Goal: Task Accomplishment & Management: Use online tool/utility

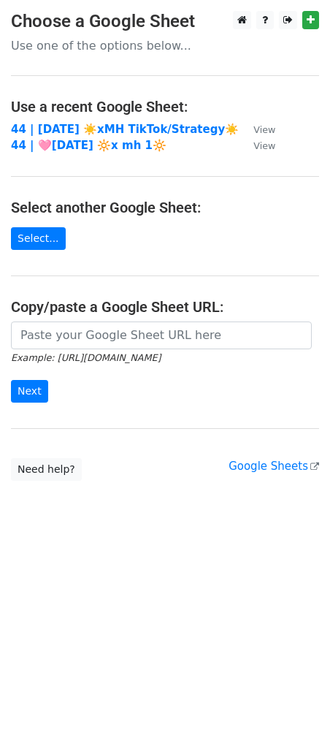
drag, startPoint x: 135, startPoint y: 130, endPoint x: 325, endPoint y: 136, distance: 189.4
click at [135, 129] on strong "44 | [DATE] ☀️xMH TikTok/Strategy☀️" at bounding box center [125, 129] width 228 height 13
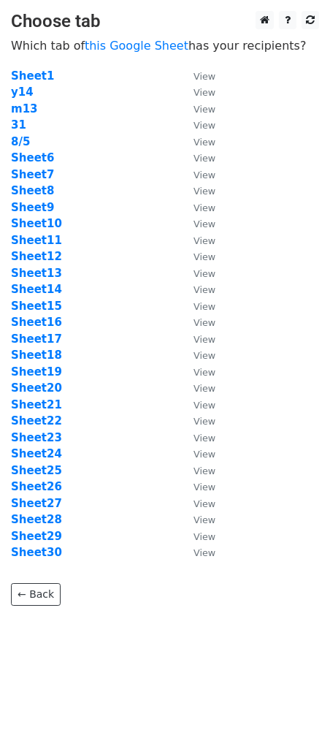
click at [137, 53] on p "Which tab of this Google Sheet has your recipients?" at bounding box center [165, 45] width 308 height 15
click at [145, 46] on link "this Google Sheet" at bounding box center [137, 46] width 104 height 14
click at [41, 469] on strong "Sheet25" at bounding box center [36, 470] width 51 height 13
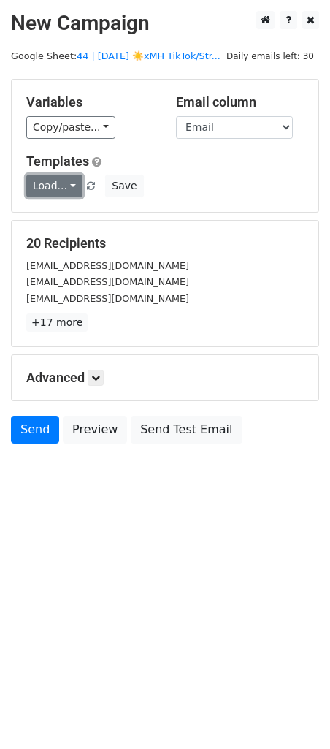
click at [52, 181] on link "Load..." at bounding box center [54, 186] width 56 height 23
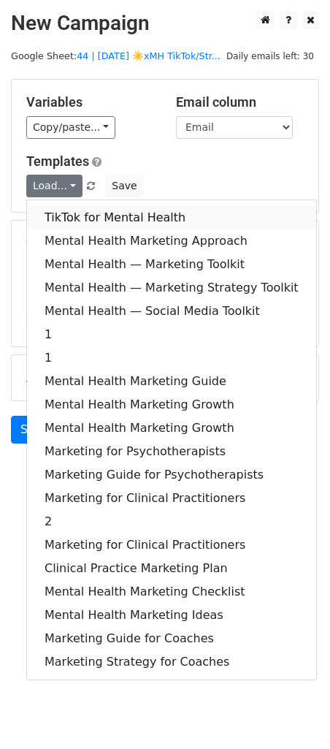
click at [58, 211] on link "TikTok for Mental Health" at bounding box center [171, 217] width 289 height 23
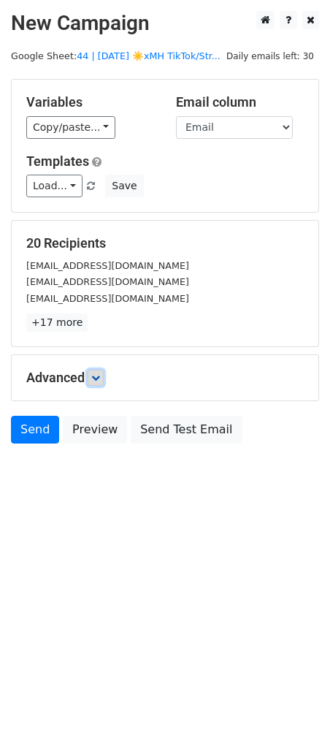
click at [94, 370] on link at bounding box center [96, 378] width 16 height 16
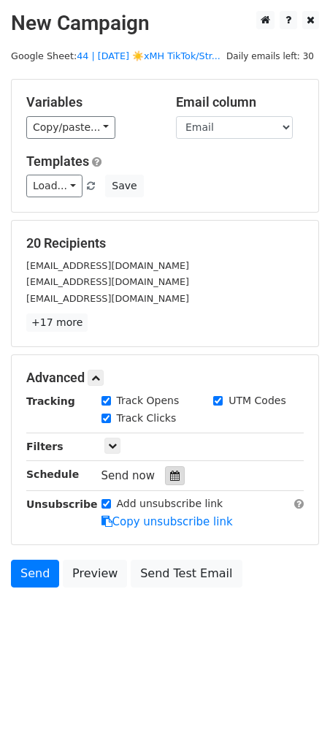
click at [165, 466] on div at bounding box center [175, 475] width 20 height 19
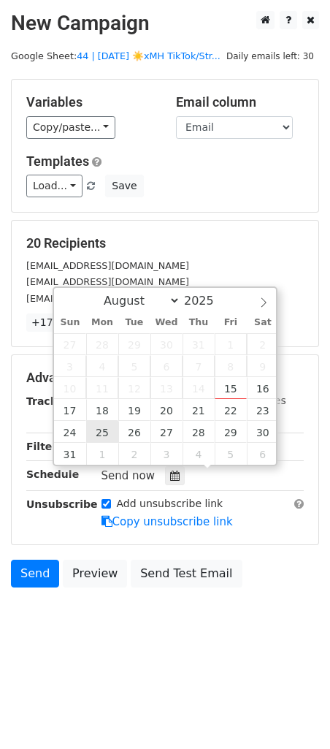
type input "2025-08-25 12:00"
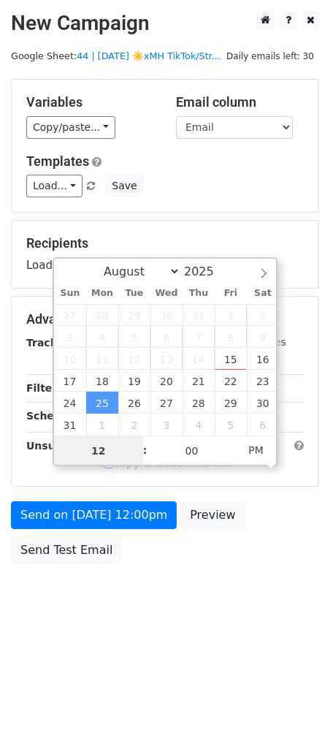
type input "8"
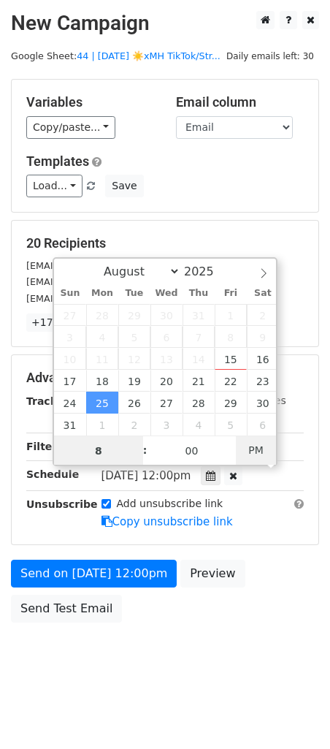
type input "2025-08-25 08:00"
type input "08"
click at [249, 448] on span "AM" at bounding box center [256, 450] width 40 height 29
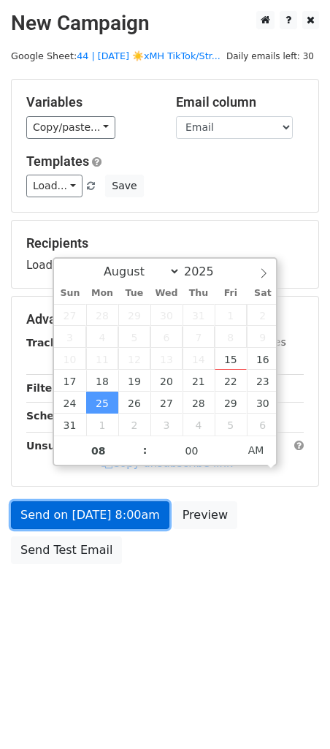
click at [124, 522] on link "Send on Aug 25 at 8:00am" at bounding box center [90, 515] width 159 height 28
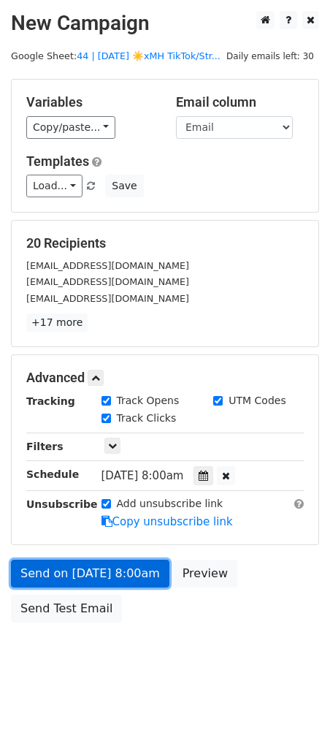
click at [70, 580] on link "Send on Aug 25 at 8:00am" at bounding box center [90, 574] width 159 height 28
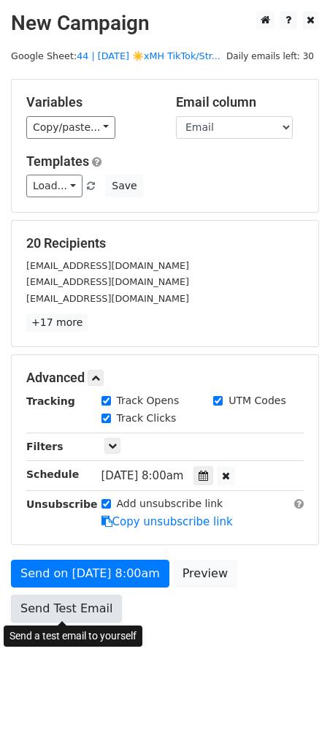
click at [46, 609] on link "Send Test Email" at bounding box center [66, 609] width 111 height 28
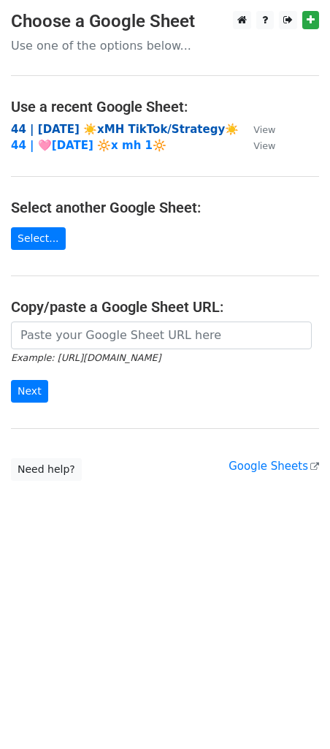
click at [124, 132] on strong "44 | AUG 5 ☀️xMH TikTok/Strategy☀️" at bounding box center [125, 129] width 228 height 13
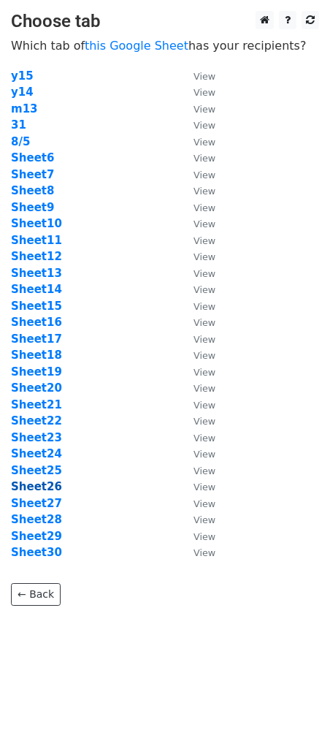
click at [45, 491] on strong "Sheet26" at bounding box center [36, 486] width 51 height 13
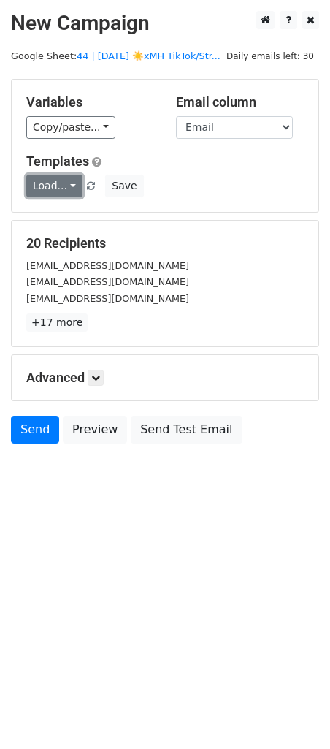
click at [51, 178] on link "Load..." at bounding box center [54, 186] width 56 height 23
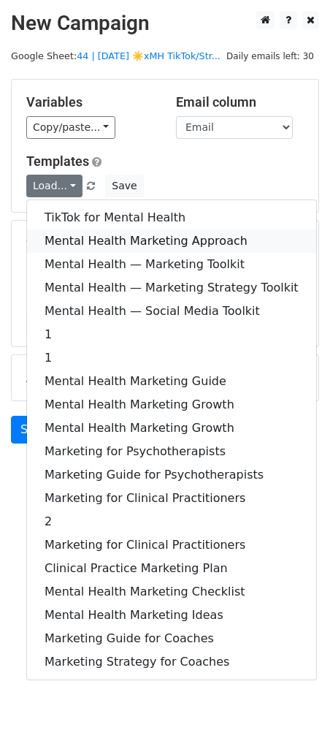
click at [56, 233] on link "Mental Health Marketing Approach" at bounding box center [171, 241] width 289 height 23
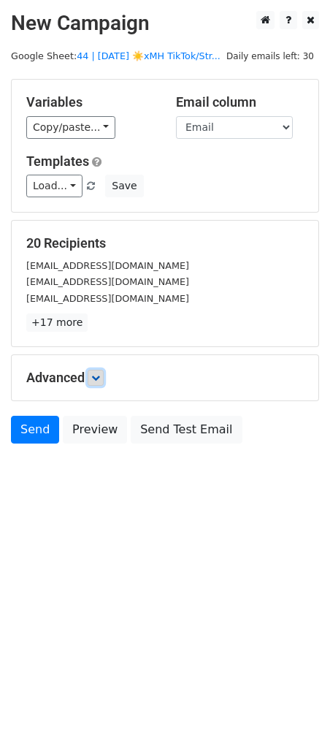
click at [97, 374] on icon at bounding box center [95, 378] width 9 height 9
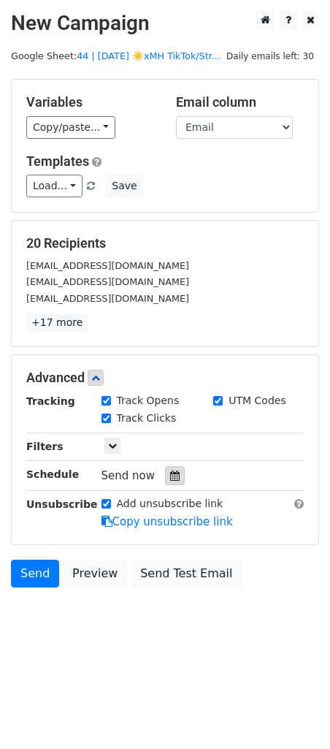
click at [170, 471] on icon at bounding box center [175, 476] width 10 height 10
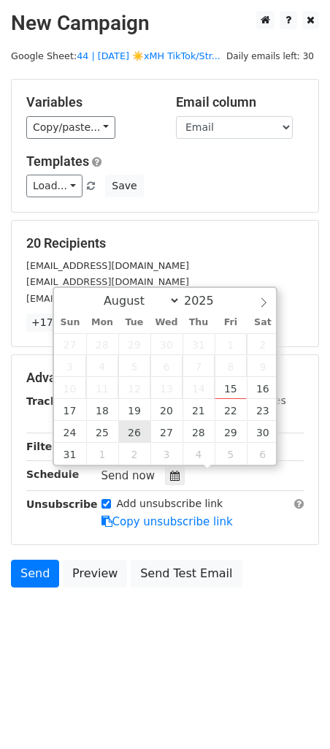
type input "2025-08-26 12:00"
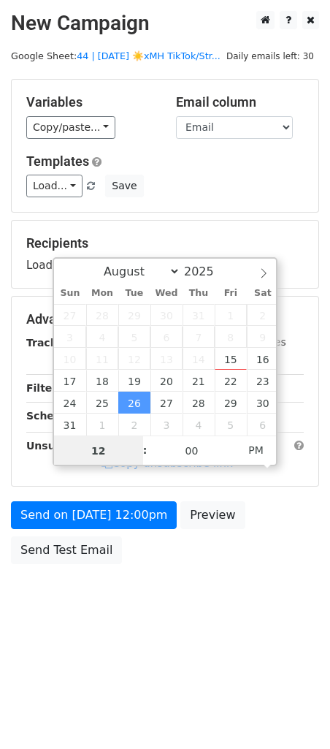
type input "7"
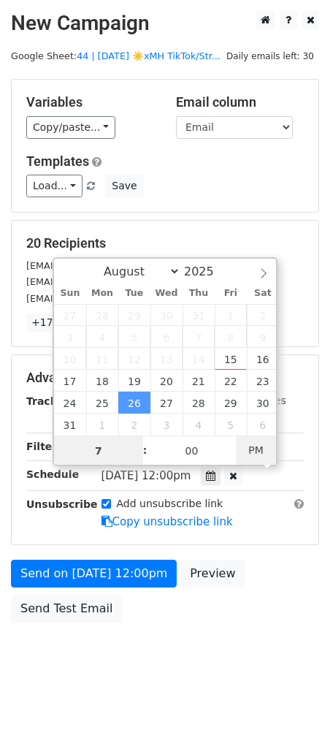
type input "2025-08-26 07:00"
type input "07"
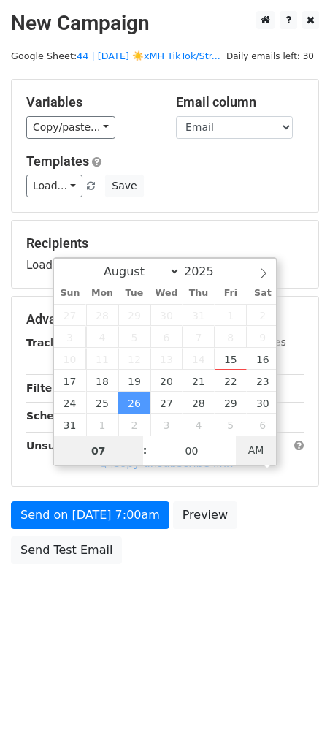
click at [254, 445] on span "AM" at bounding box center [256, 450] width 40 height 29
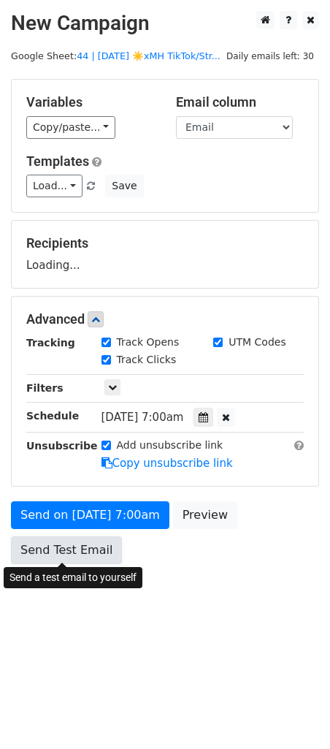
click at [68, 539] on link "Send Test Email" at bounding box center [66, 551] width 111 height 28
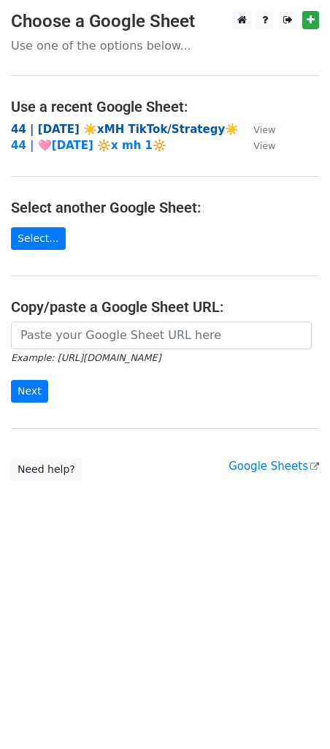
click at [83, 128] on strong "44 | AUG 5 ☀️xMH TikTok/Strategy☀️" at bounding box center [125, 129] width 228 height 13
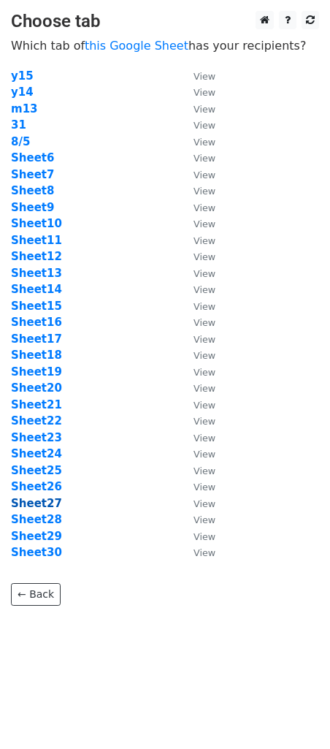
click at [47, 507] on strong "Sheet27" at bounding box center [36, 503] width 51 height 13
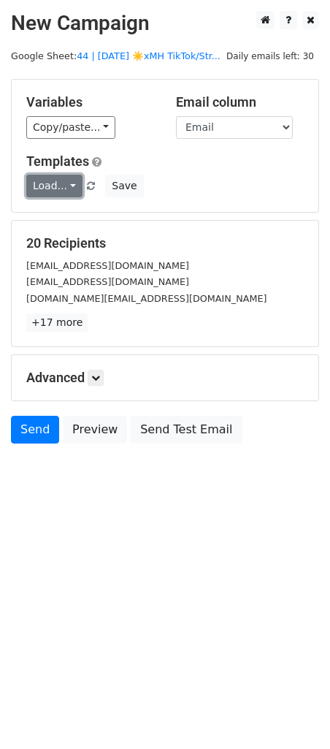
click at [57, 187] on link "Load..." at bounding box center [54, 186] width 56 height 23
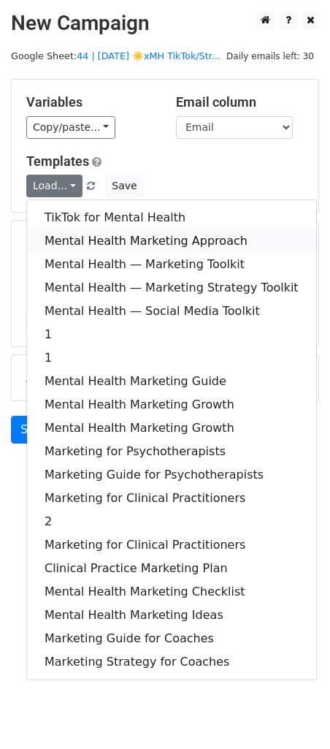
click at [64, 234] on link "Mental Health Marketing Approach" at bounding box center [171, 241] width 289 height 23
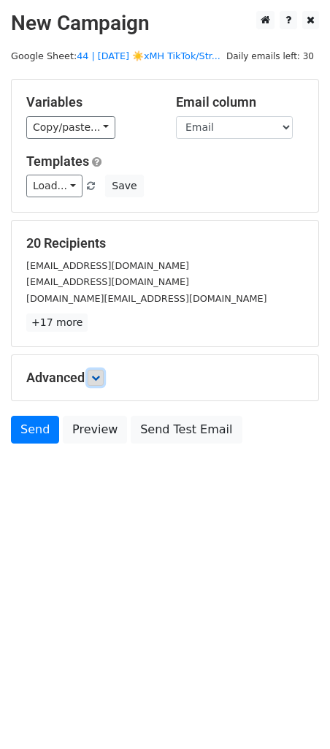
click at [104, 377] on link at bounding box center [96, 378] width 16 height 16
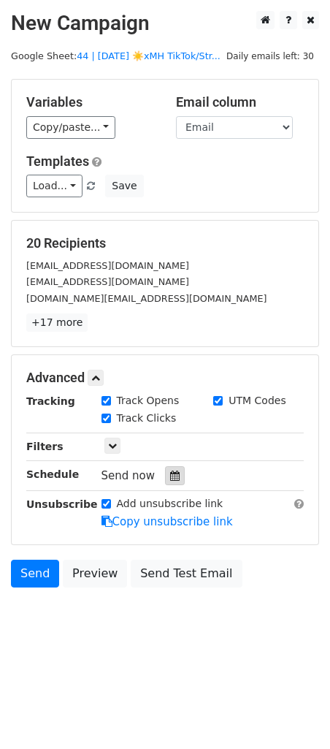
click at [170, 472] on icon at bounding box center [175, 476] width 10 height 10
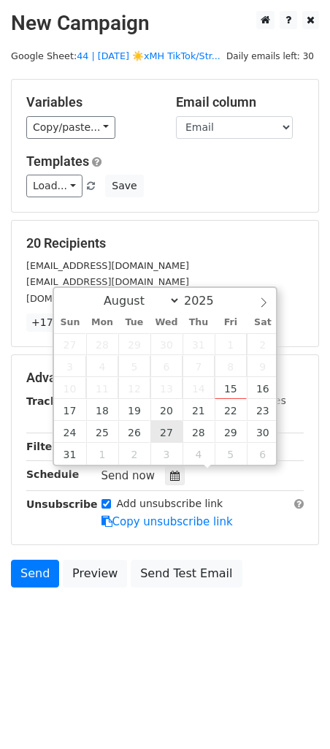
type input "2025-08-27 12:00"
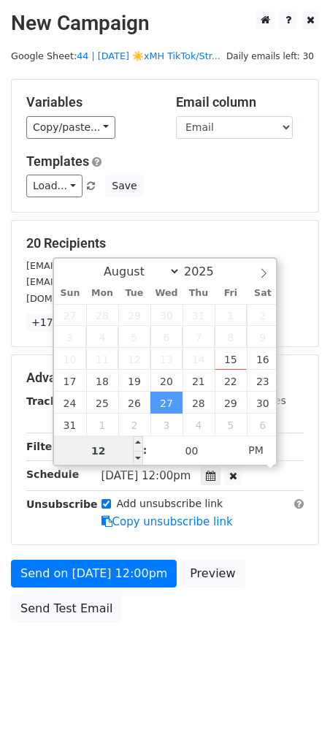
type input "6"
type input "2025-08-27 06:00"
type input "06"
click at [257, 448] on span "AM" at bounding box center [256, 450] width 40 height 29
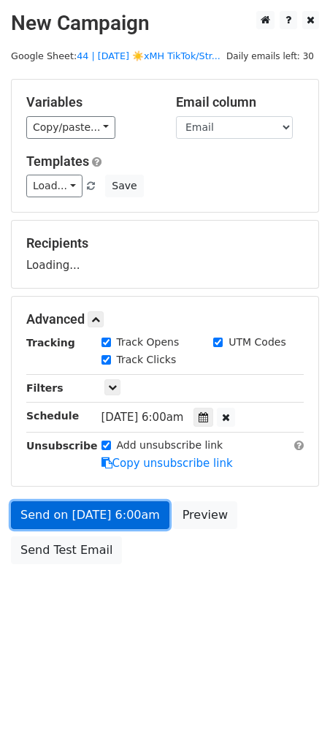
click at [133, 517] on link "Send on Aug 27 at 6:00am" at bounding box center [90, 515] width 159 height 28
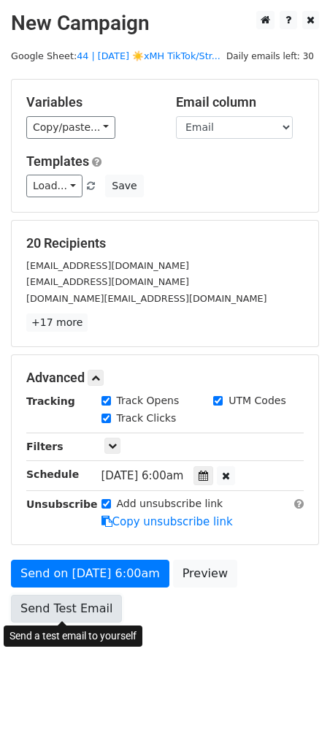
click at [72, 600] on link "Send Test Email" at bounding box center [66, 609] width 111 height 28
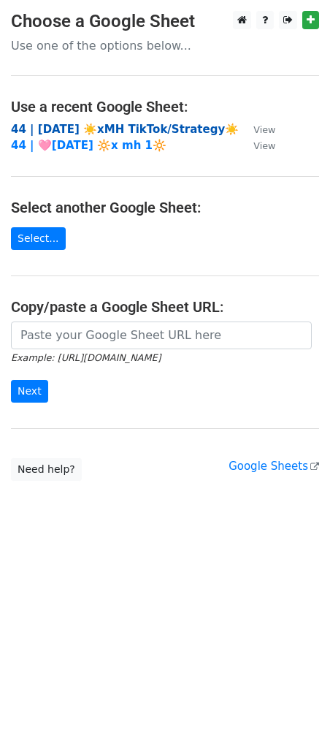
click at [89, 126] on strong "44 | [DATE] ☀️xMH TikTok/Strategy☀️" at bounding box center [125, 129] width 228 height 13
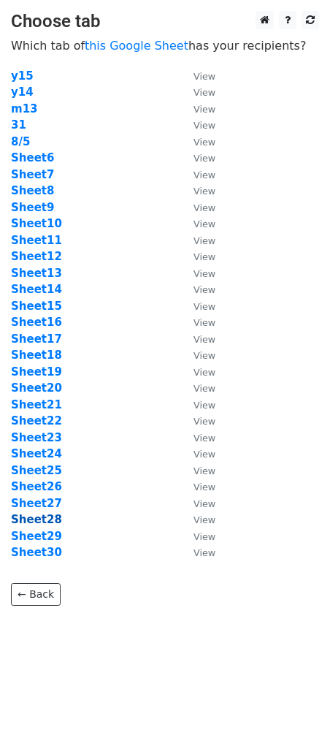
click at [53, 519] on strong "Sheet28" at bounding box center [36, 519] width 51 height 13
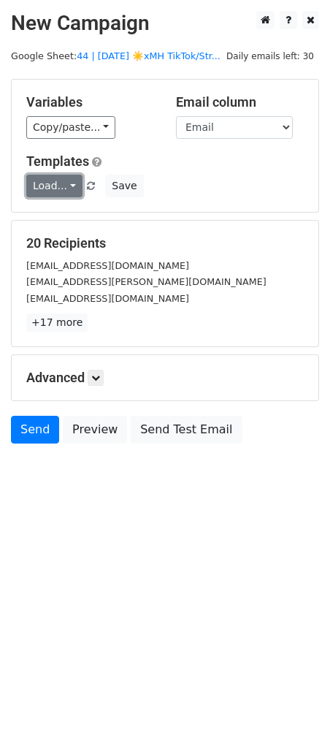
click at [53, 186] on link "Load..." at bounding box center [54, 186] width 56 height 23
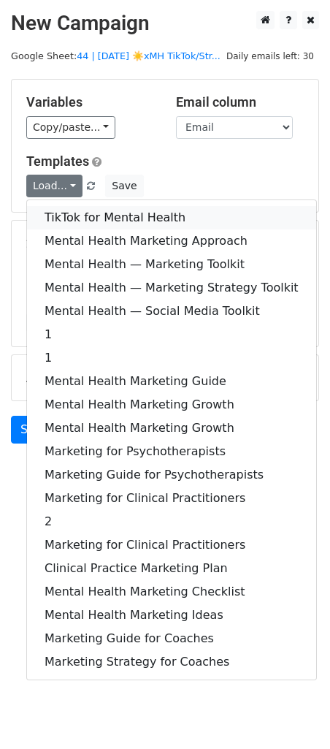
click at [55, 220] on link "TikTok for Mental Health" at bounding box center [171, 217] width 289 height 23
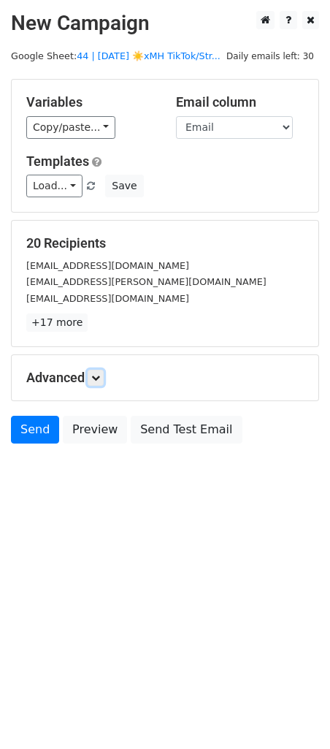
drag, startPoint x: 98, startPoint y: 373, endPoint x: 107, endPoint y: 397, distance: 25.9
click at [98, 374] on icon at bounding box center [95, 378] width 9 height 9
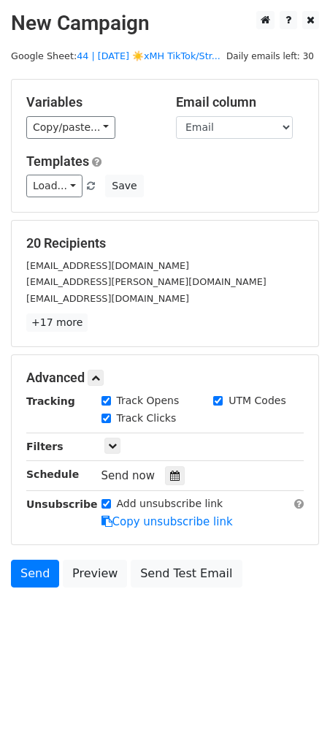
click at [165, 482] on div at bounding box center [175, 475] width 20 height 19
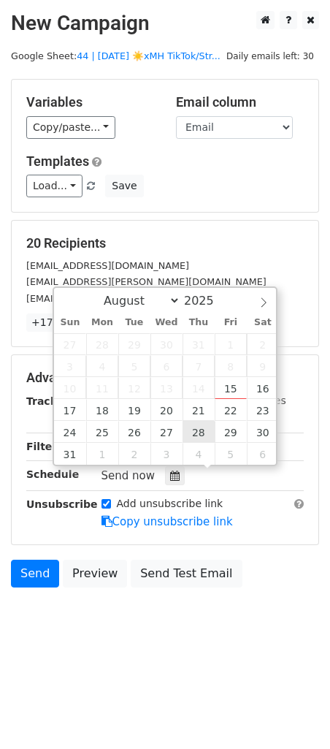
type input "[DATE] 12:00"
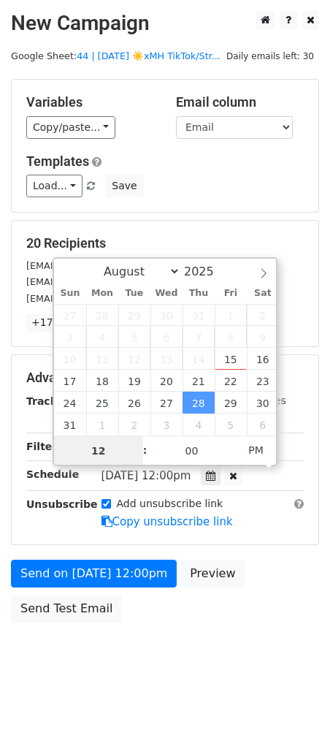
type input "8"
type input "[DATE] 08:00"
type input "08"
click at [256, 447] on span "PM" at bounding box center [256, 450] width 40 height 29
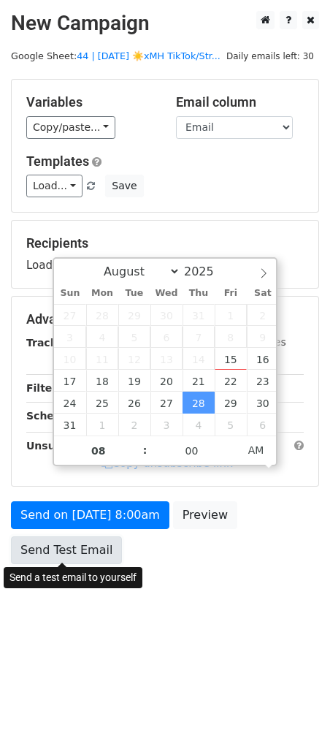
click at [79, 550] on link "Send Test Email" at bounding box center [66, 551] width 111 height 28
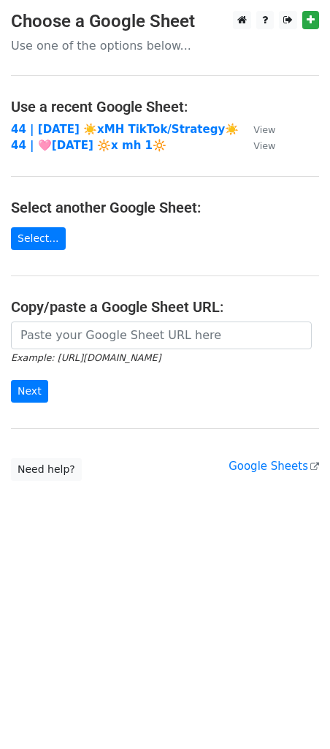
click at [135, 121] on td "44 | [DATE] ☀️xMH TikTok/Strategy☀️" at bounding box center [125, 129] width 228 height 17
click at [121, 123] on strong "44 | [DATE] ☀️xMH TikTok/Strategy☀️" at bounding box center [125, 129] width 228 height 13
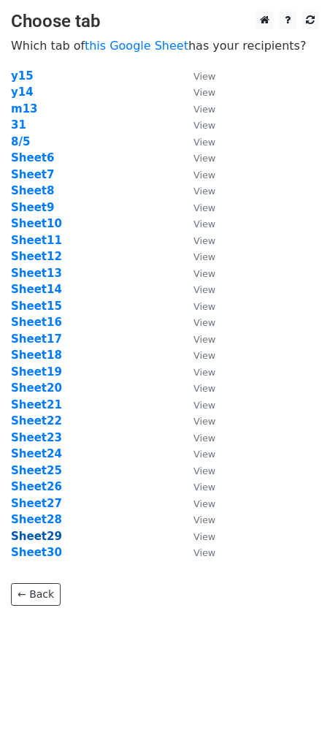
click at [43, 533] on strong "Sheet29" at bounding box center [36, 536] width 51 height 13
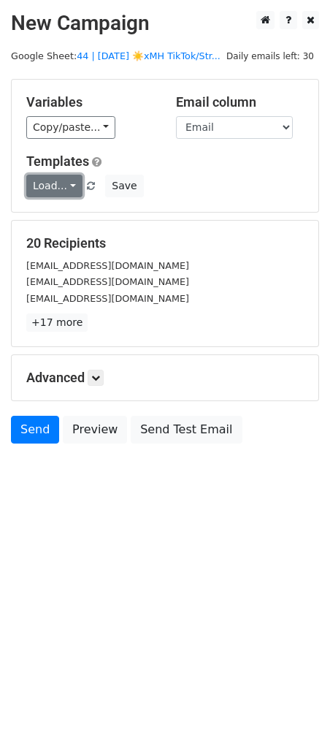
click at [59, 181] on link "Load..." at bounding box center [54, 186] width 56 height 23
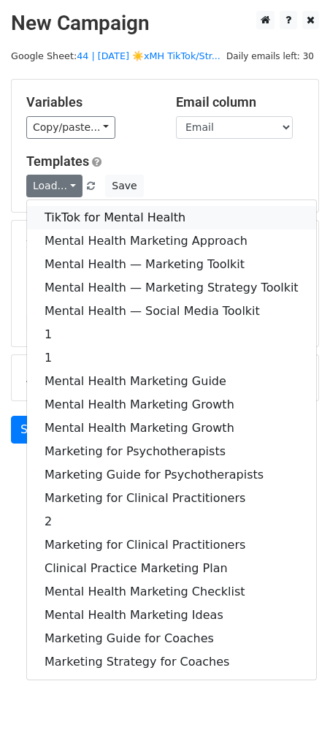
click at [61, 209] on link "TikTok for Mental Health" at bounding box center [171, 217] width 289 height 23
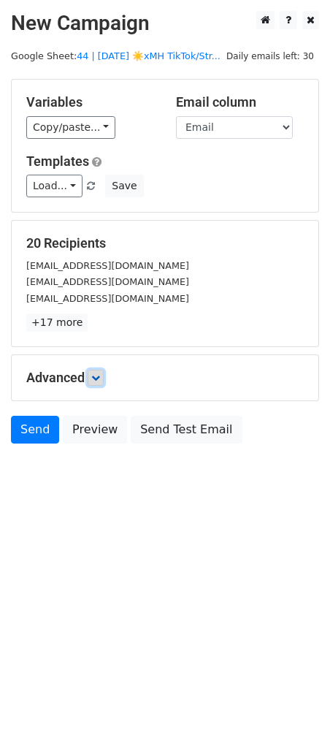
click at [100, 379] on icon at bounding box center [95, 378] width 9 height 9
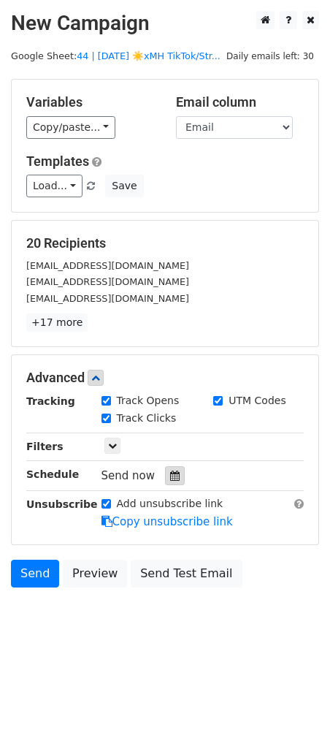
click at [170, 474] on icon at bounding box center [175, 476] width 10 height 10
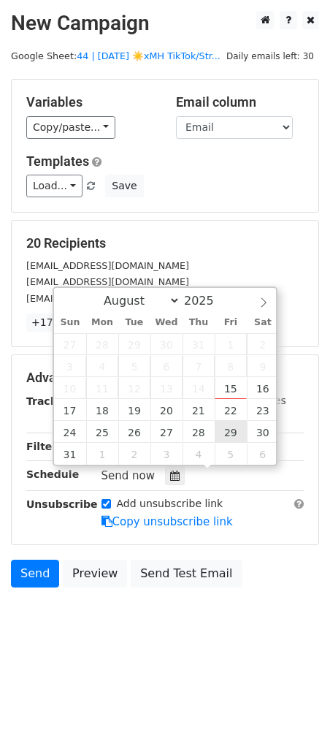
type input "[DATE] 12:00"
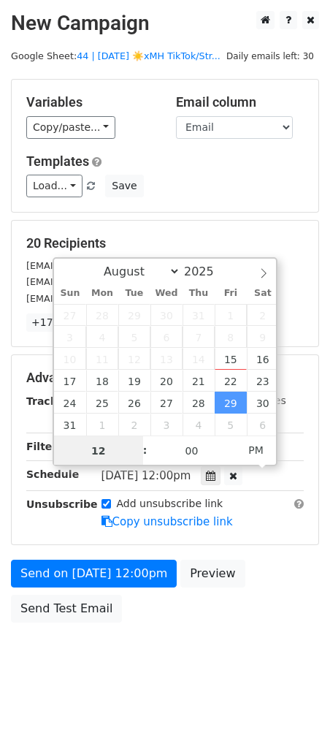
type input "7"
type input "[DATE] 07:00"
type input "07"
click at [260, 446] on span "PM" at bounding box center [256, 450] width 40 height 29
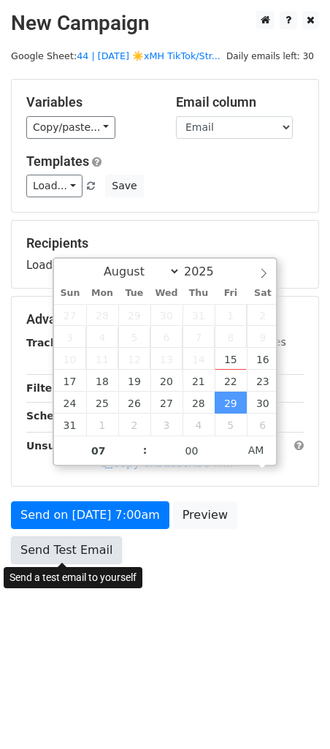
click at [91, 553] on link "Send Test Email" at bounding box center [66, 551] width 111 height 28
